Goal: Information Seeking & Learning: Find contact information

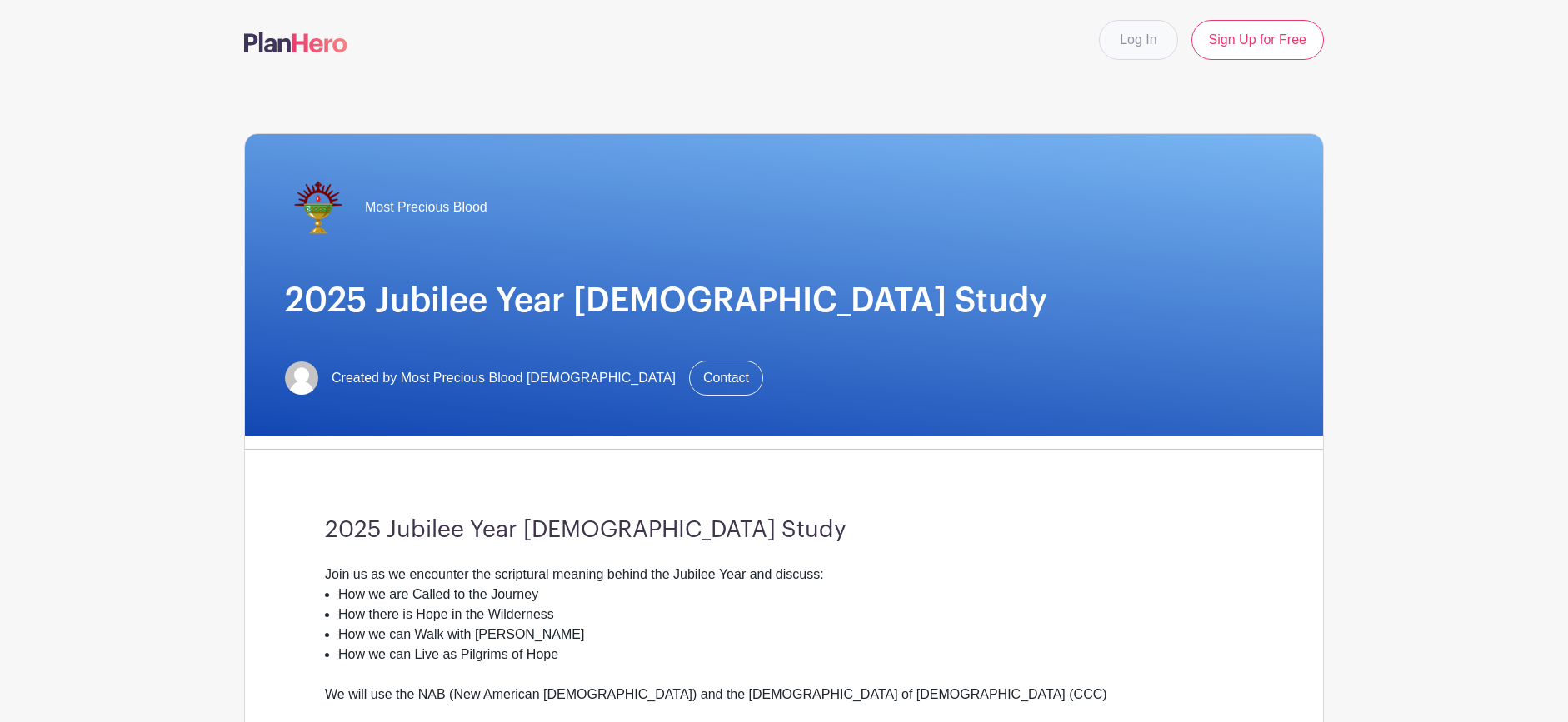
click at [1136, 38] on link "Log In" at bounding box center [1138, 40] width 78 height 40
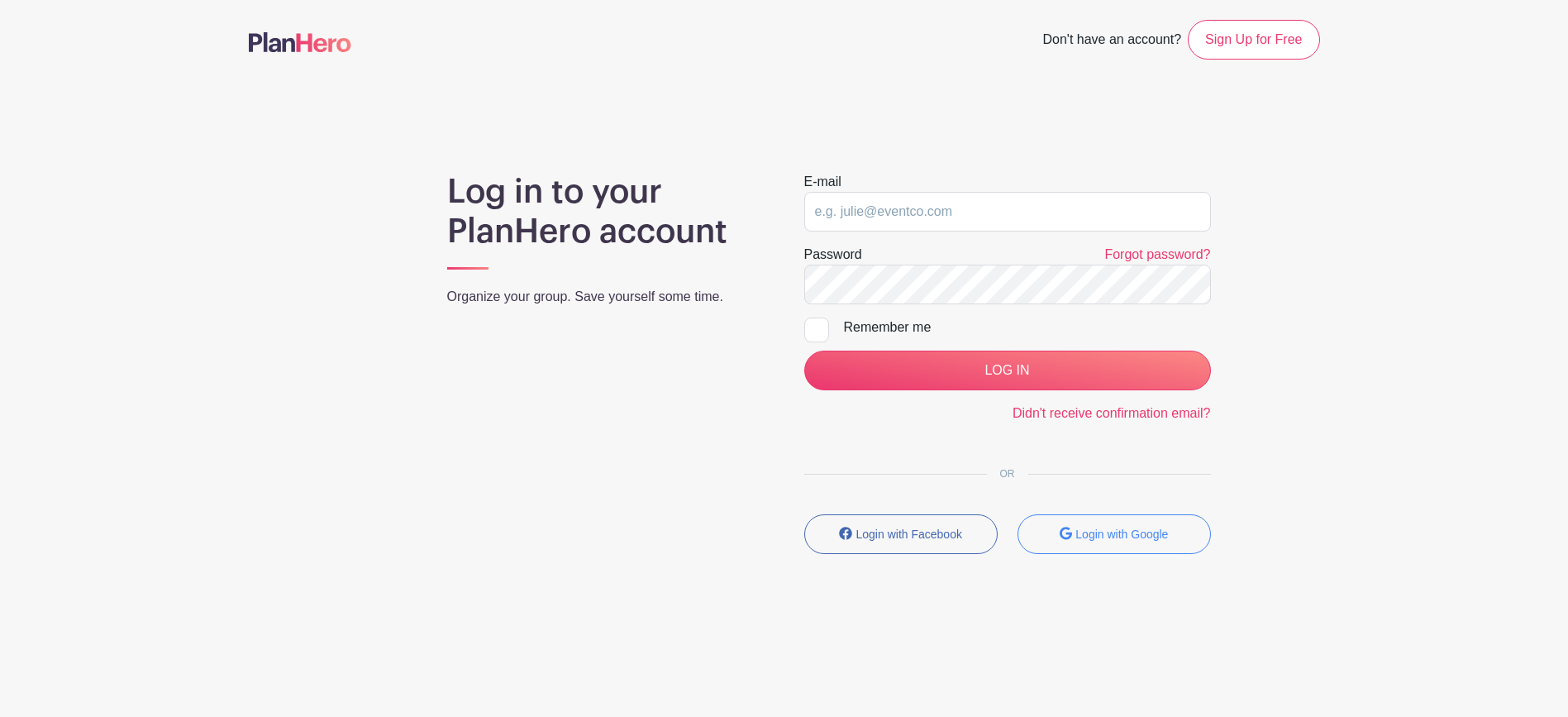
type input "[PERSON_NAME][EMAIL_ADDRESS][PERSON_NAME][DOMAIN_NAME]"
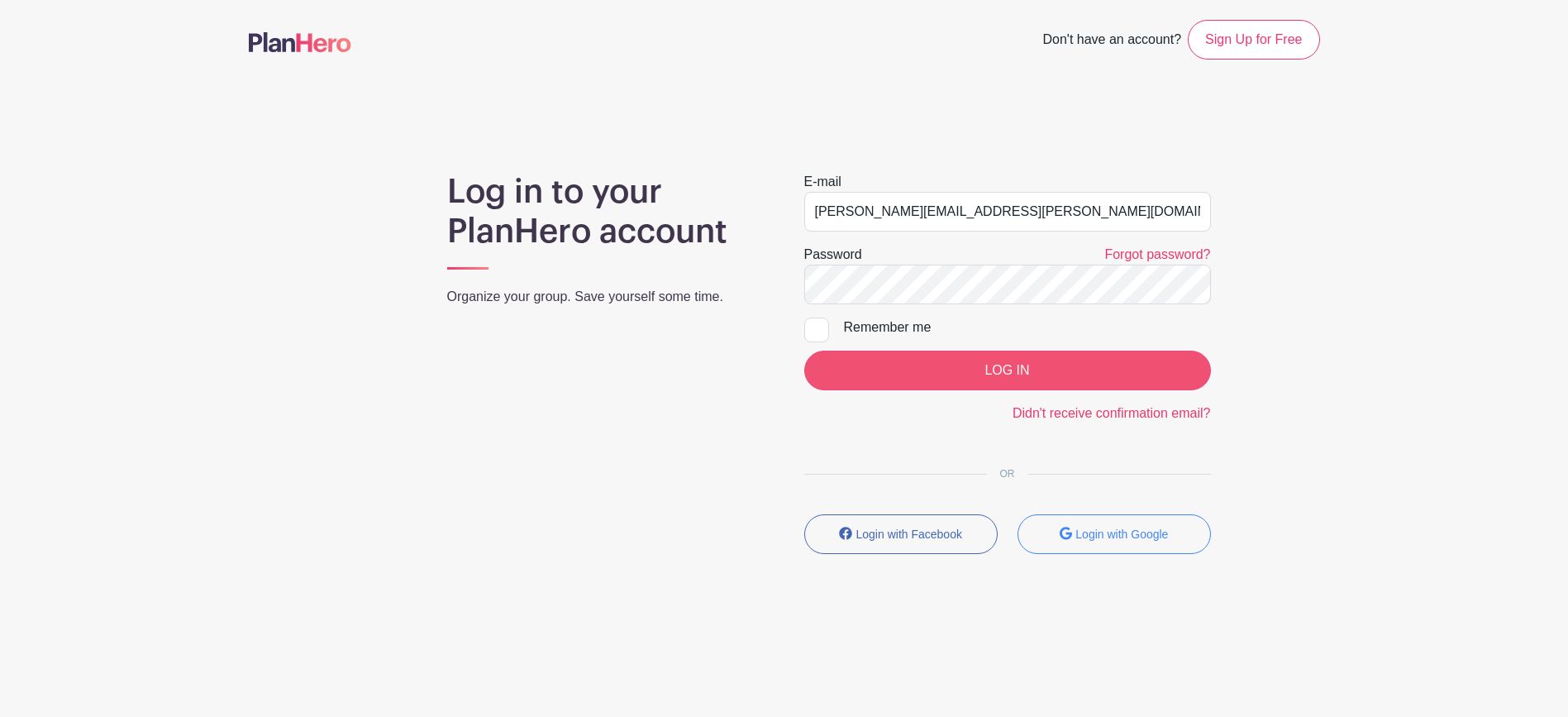
click at [932, 363] on input "LOG IN" at bounding box center [1008, 370] width 407 height 40
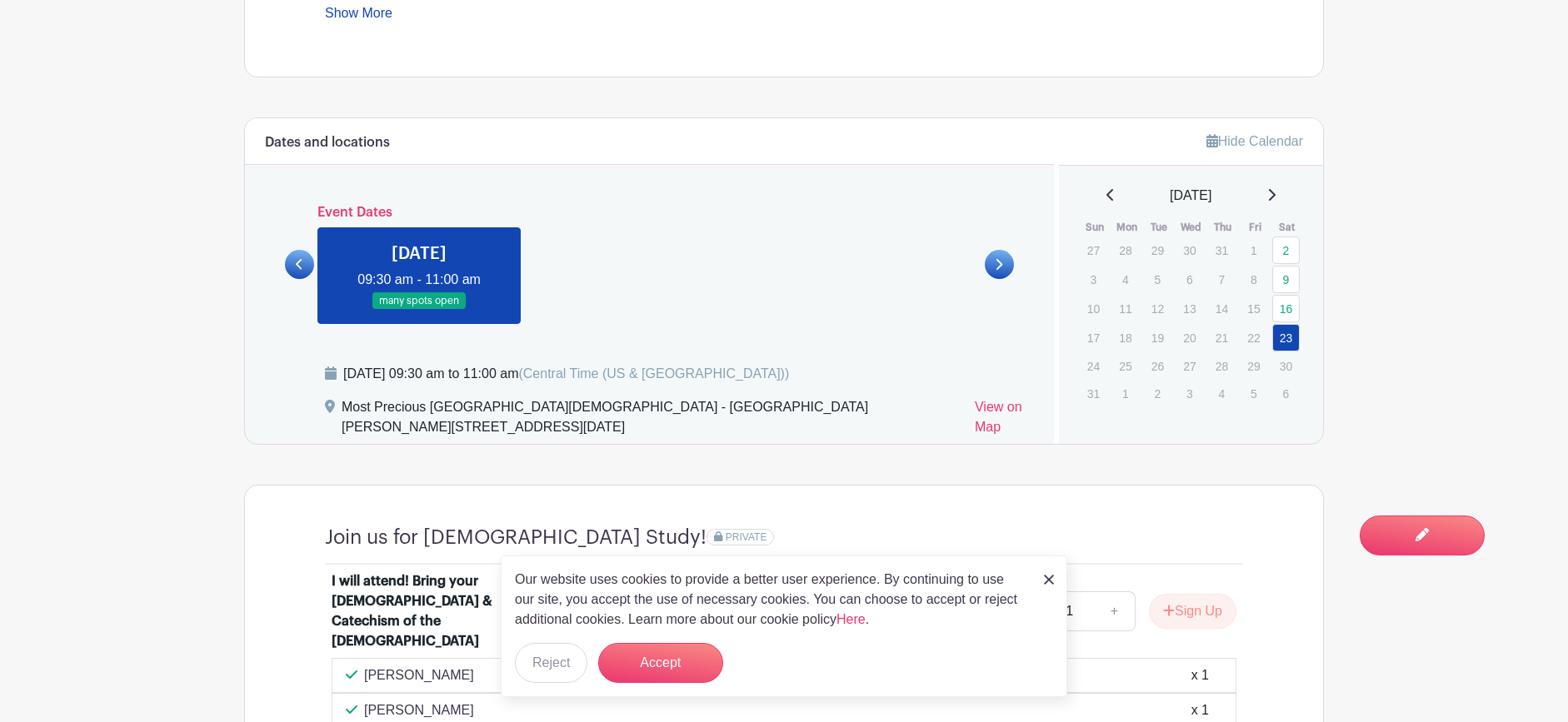
scroll to position [1009, 0]
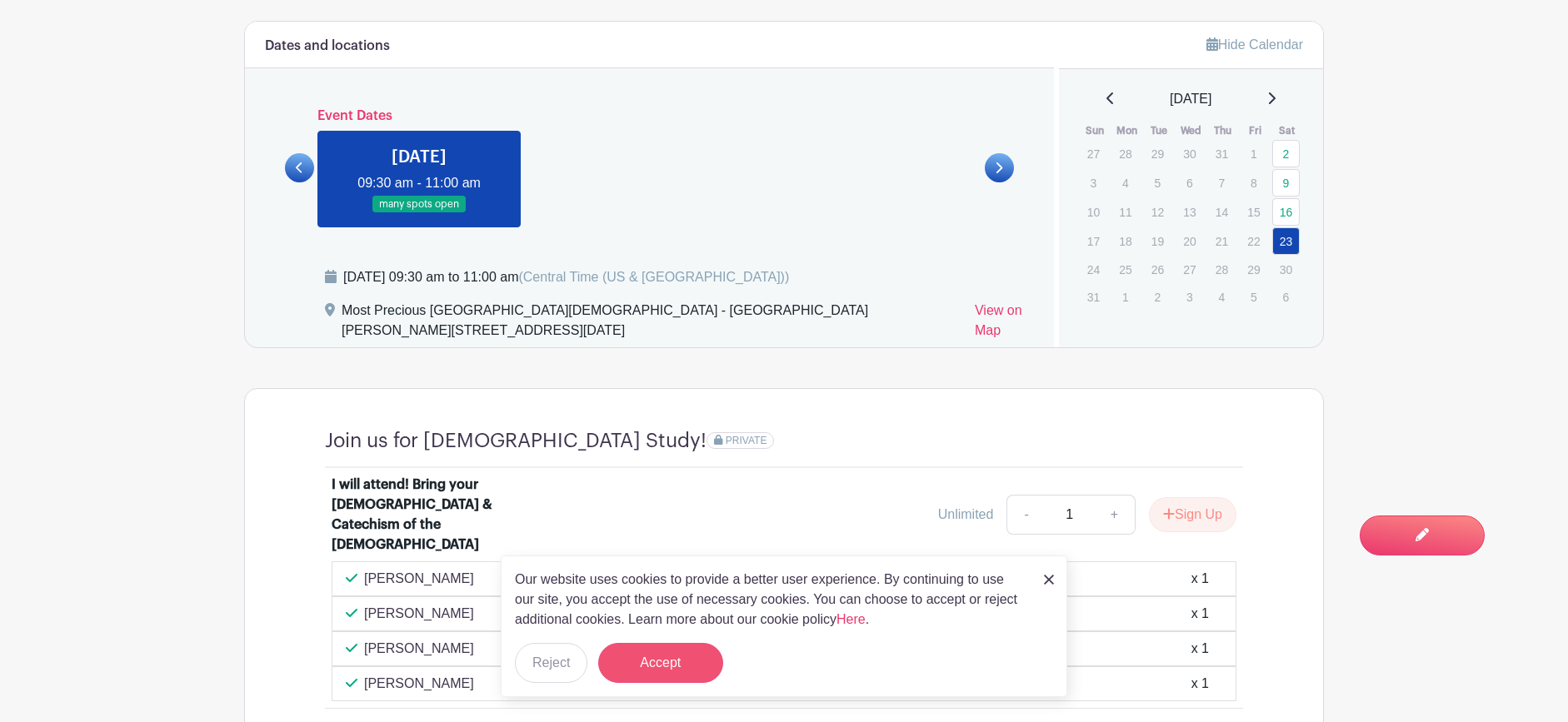
click at [644, 673] on button "Accept" at bounding box center [660, 663] width 125 height 40
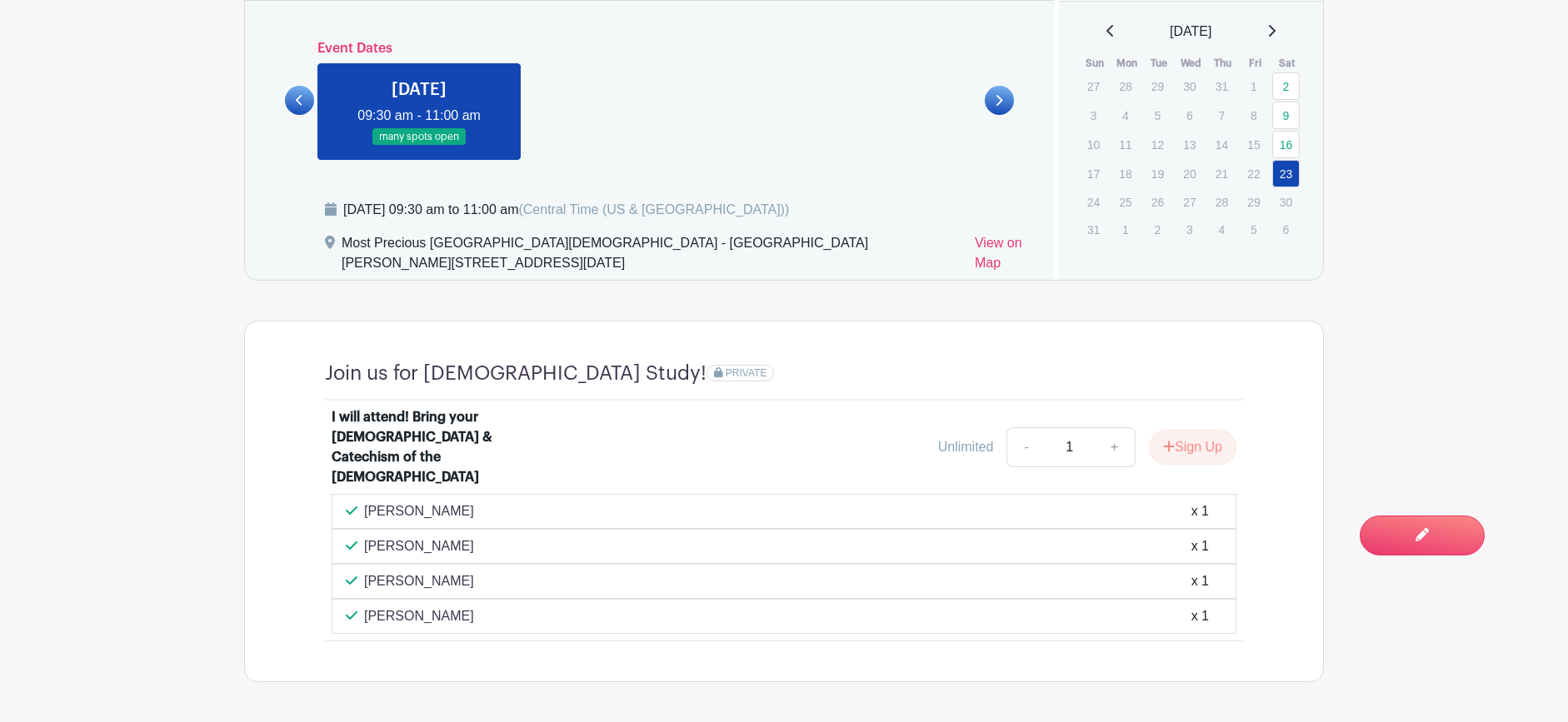
scroll to position [1108, 0]
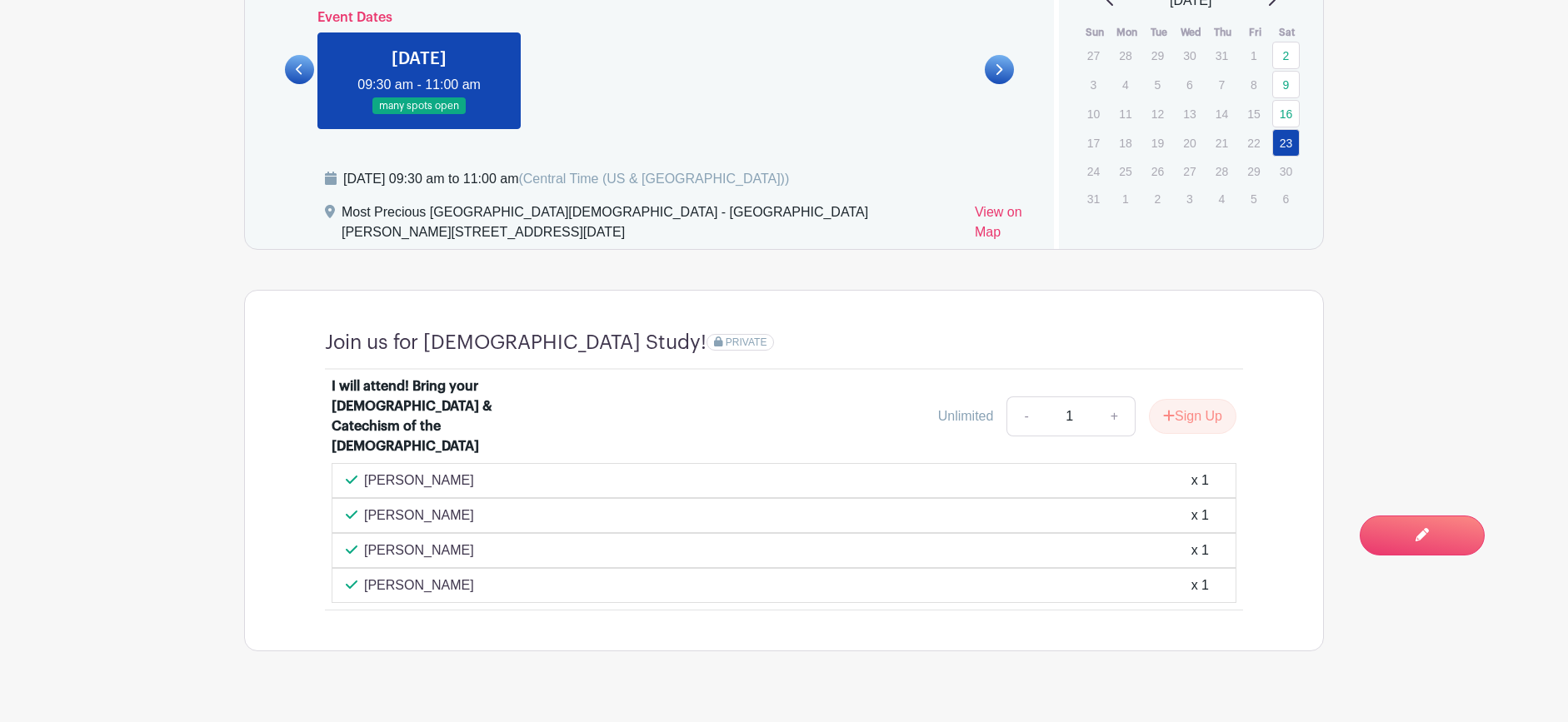
click at [425, 498] on div "[PERSON_NAME] x 1" at bounding box center [784, 515] width 905 height 35
click at [427, 505] on p "Cynthia Ramos Martinez" at bounding box center [419, 515] width 110 height 20
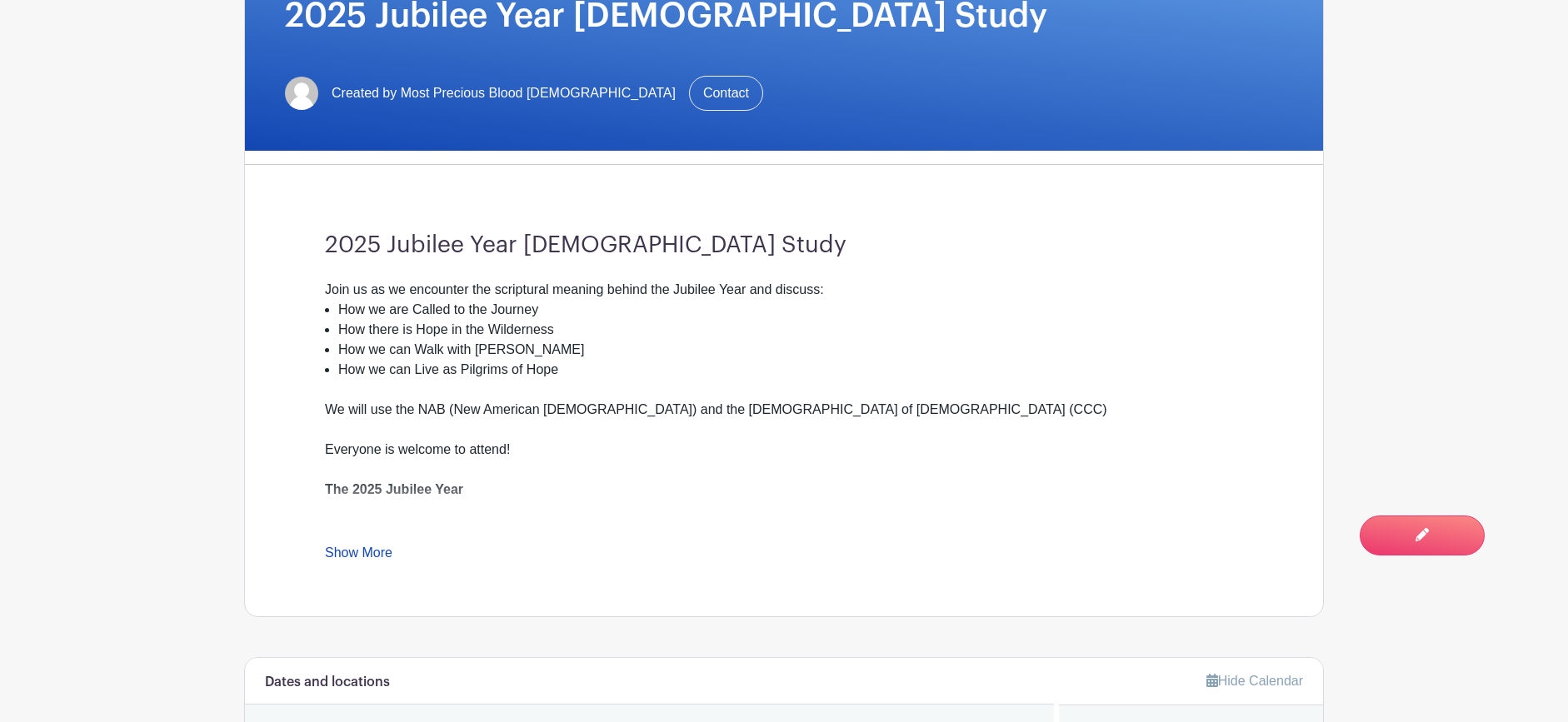
scroll to position [0, 0]
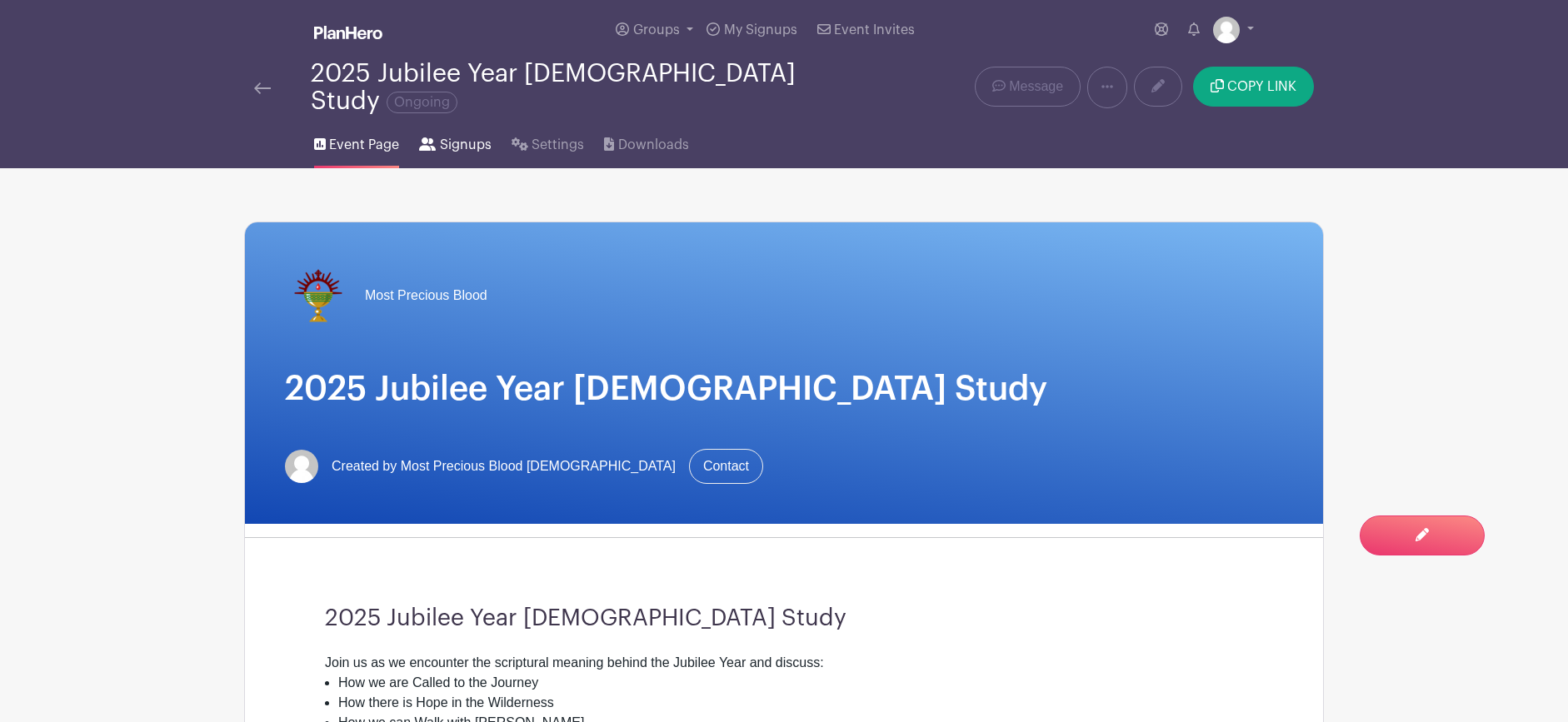
click at [459, 138] on span "Signups" at bounding box center [465, 146] width 52 height 20
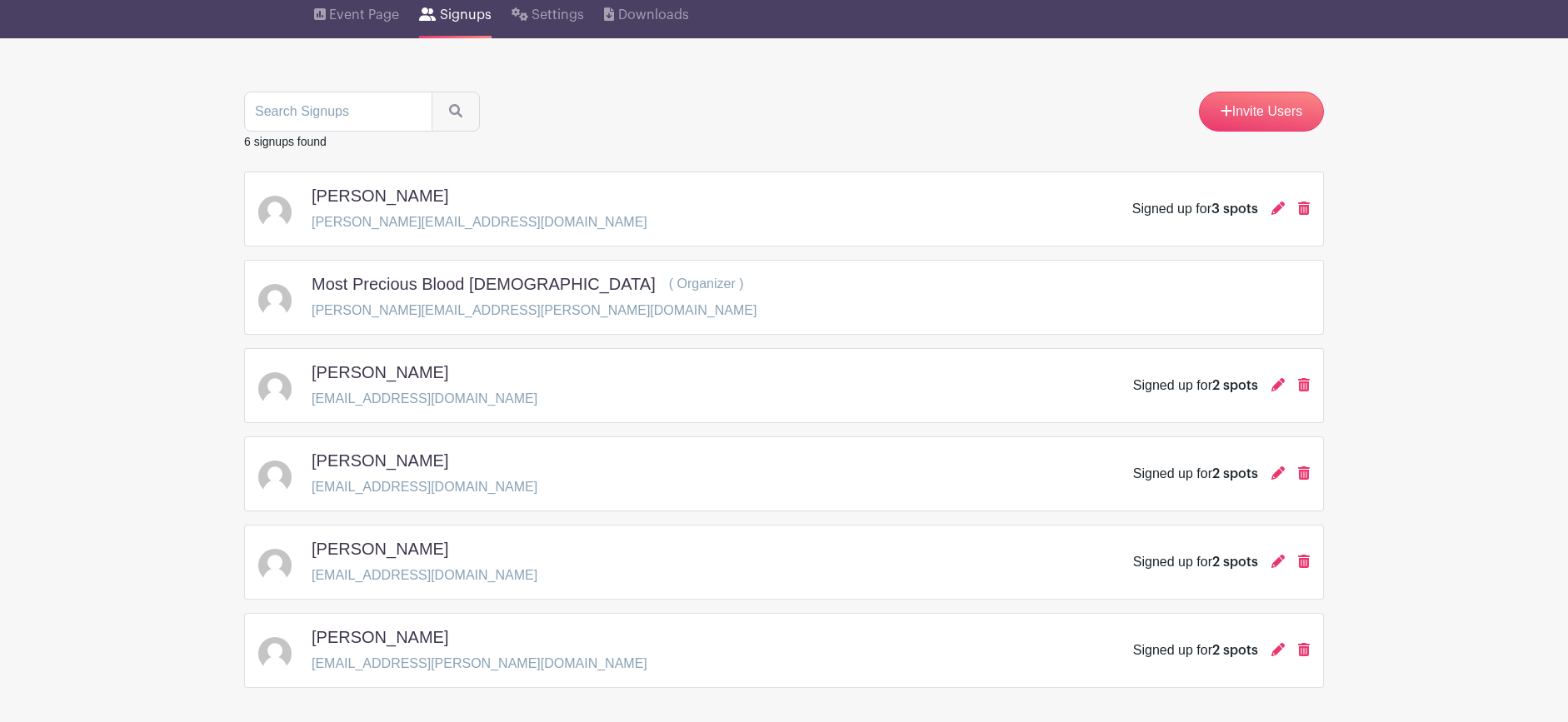
scroll to position [171, 0]
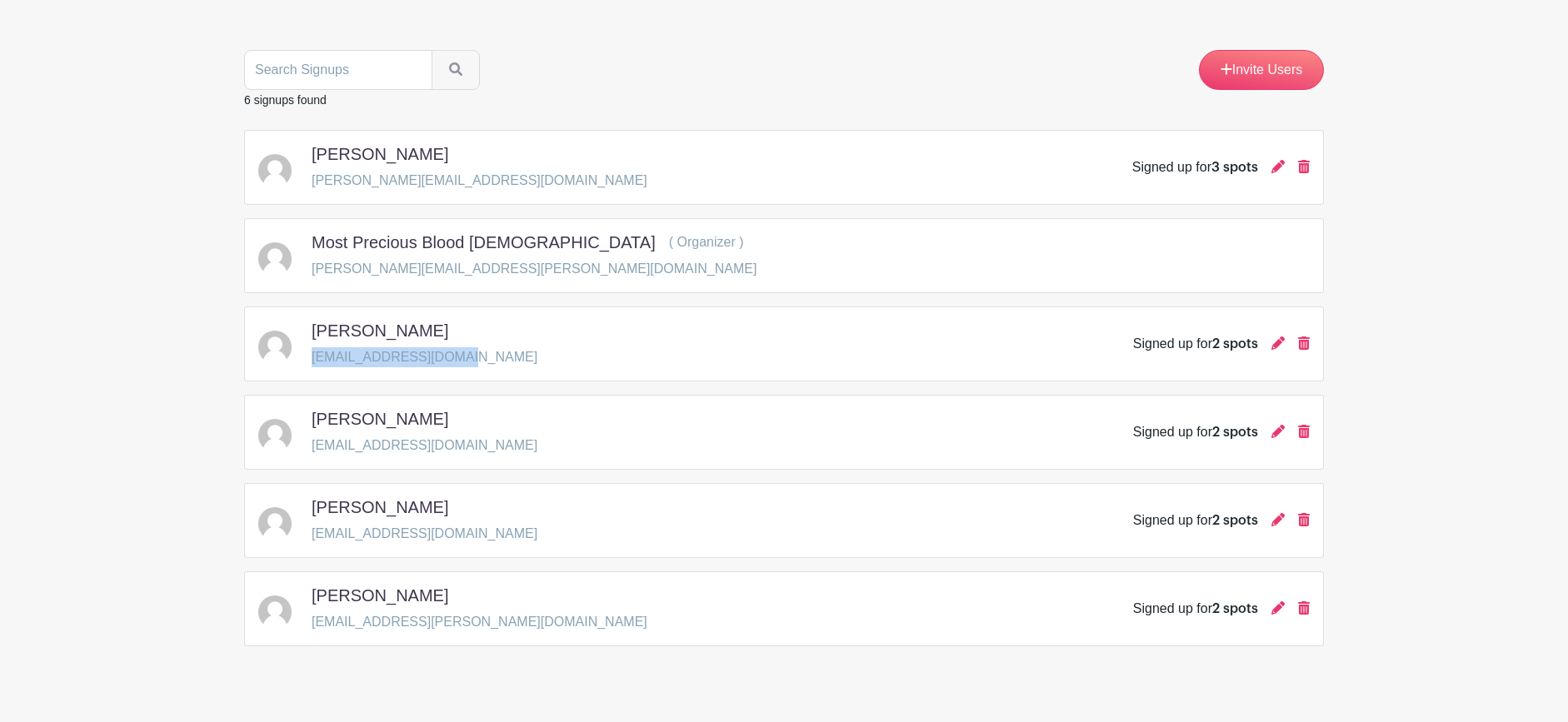
drag, startPoint x: 454, startPoint y: 345, endPoint x: 313, endPoint y: 347, distance: 141.0
click at [313, 348] on p "vavelina123@gmail.com" at bounding box center [424, 358] width 225 height 20
copy p "vavelina123@gmail.com"
drag, startPoint x: 518, startPoint y: 520, endPoint x: 307, endPoint y: 517, distance: 211.0
click at [307, 517] on div "Cynthia Ramos Martinez cynthiaramosmartinez@gmail.com Signed up for 2 spots" at bounding box center [784, 520] width 1052 height 46
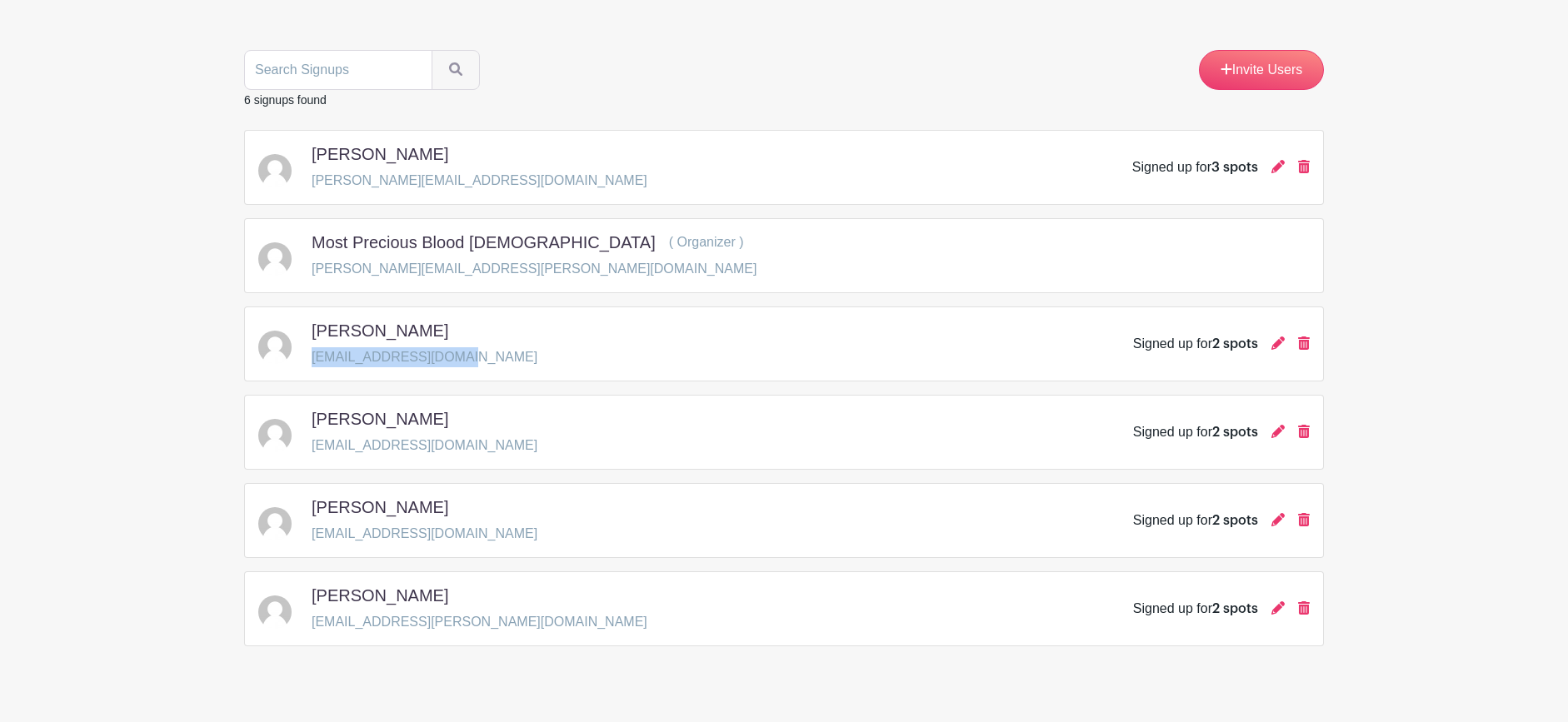
click at [529, 531] on div "Cynthia Ramos Martinez cynthiaramosmartinez@gmail.com Signed up for 2 spots" at bounding box center [784, 520] width 1052 height 46
drag, startPoint x: 516, startPoint y: 523, endPoint x: 315, endPoint y: 524, distance: 201.0
click at [315, 524] on div "Cynthia Ramos Martinez cynthiaramosmartinez@gmail.com Signed up for 2 spots" at bounding box center [784, 520] width 1052 height 46
copy p "cynthiaramosmartinez@gmail.com"
drag, startPoint x: 488, startPoint y: 434, endPoint x: 312, endPoint y: 436, distance: 176.0
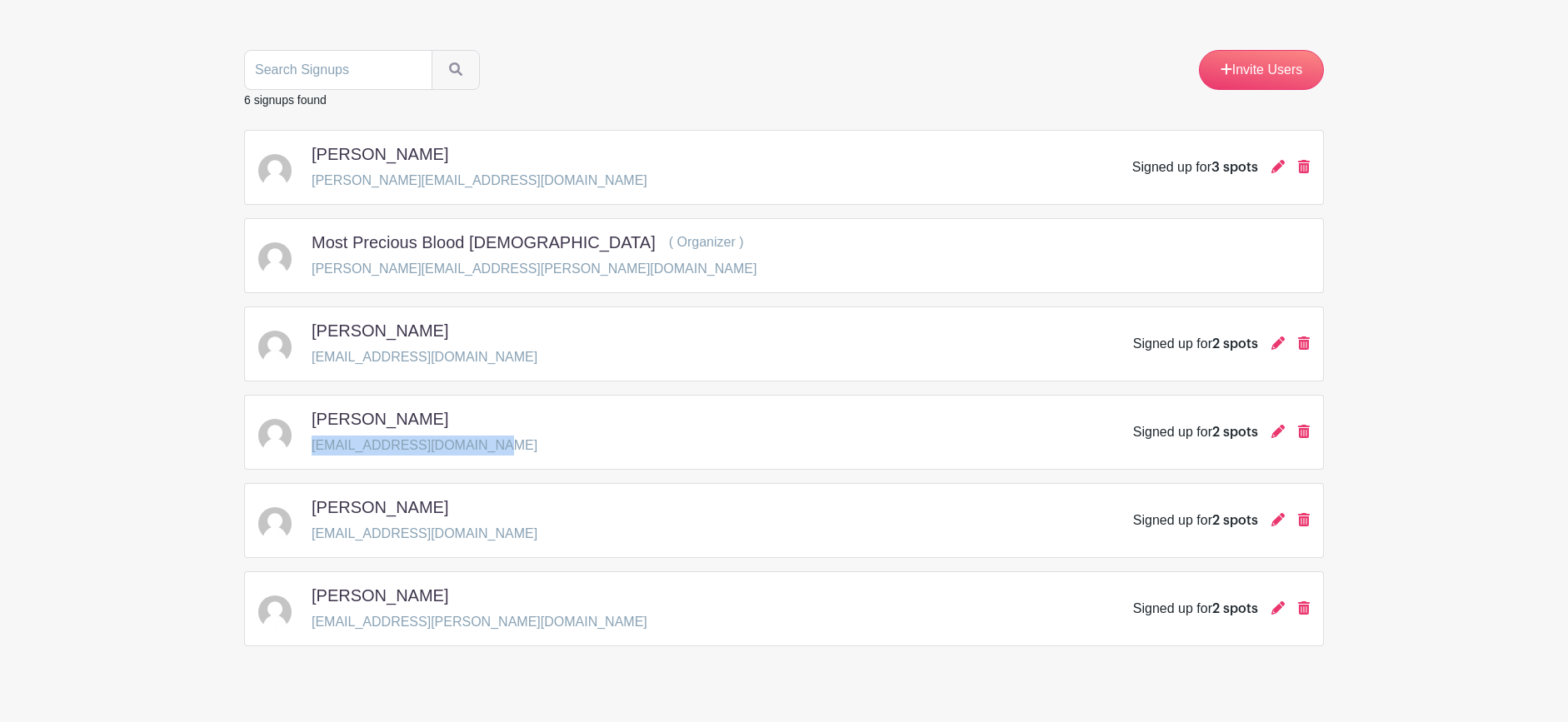
click at [312, 436] on div "Marcus Martinez skmartinez11238@gmail.com Signed up for 2 spots" at bounding box center [784, 432] width 1052 height 46
copy p "skmartinez11238@gmail.com"
